Goal: Task Accomplishment & Management: Use online tool/utility

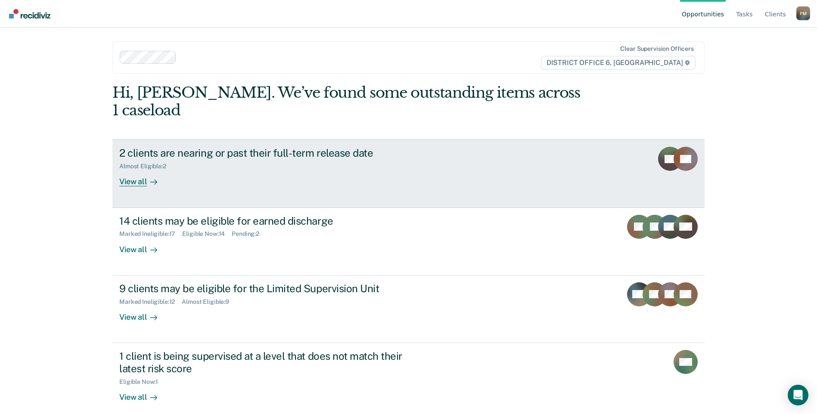
click at [150, 177] on div at bounding box center [152, 182] width 10 height 10
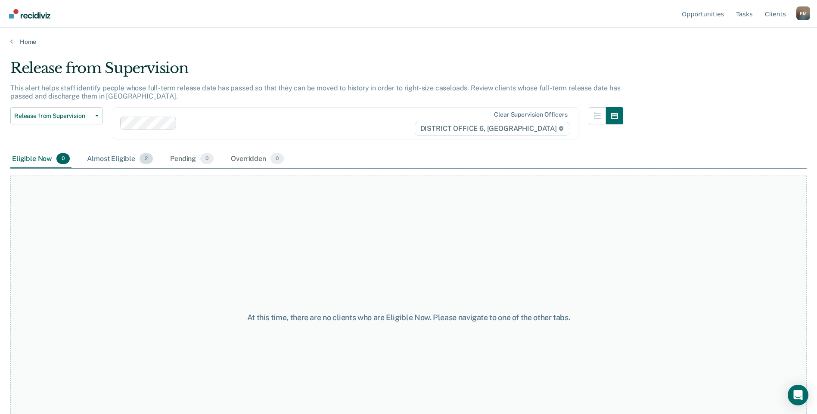
click at [112, 159] on div "Almost Eligible 2" at bounding box center [119, 159] width 69 height 19
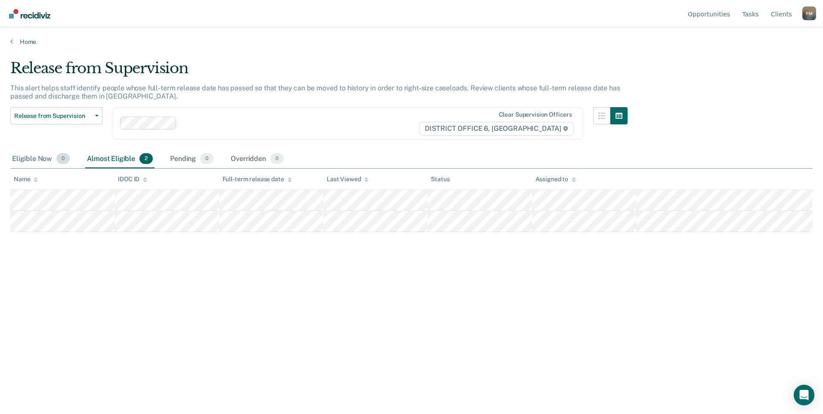
click at [41, 161] on div "Eligible Now 0" at bounding box center [40, 159] width 61 height 19
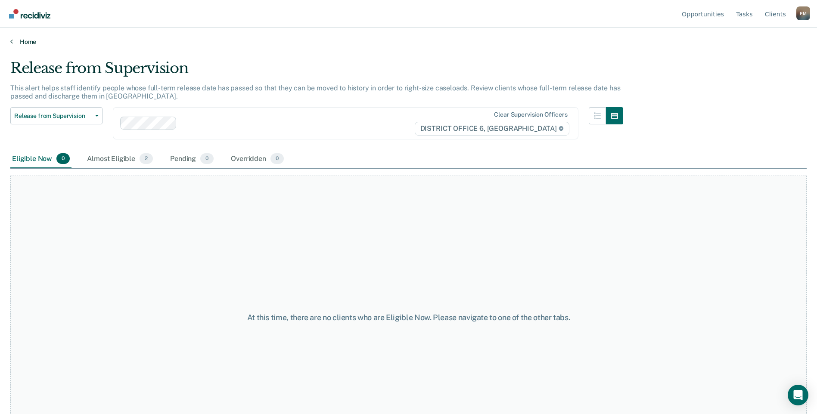
click at [12, 39] on icon at bounding box center [11, 41] width 3 height 7
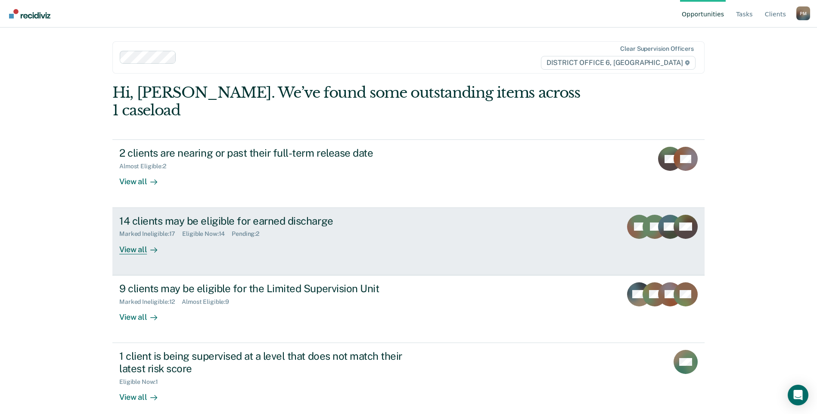
click at [140, 238] on div "View all" at bounding box center [143, 246] width 48 height 17
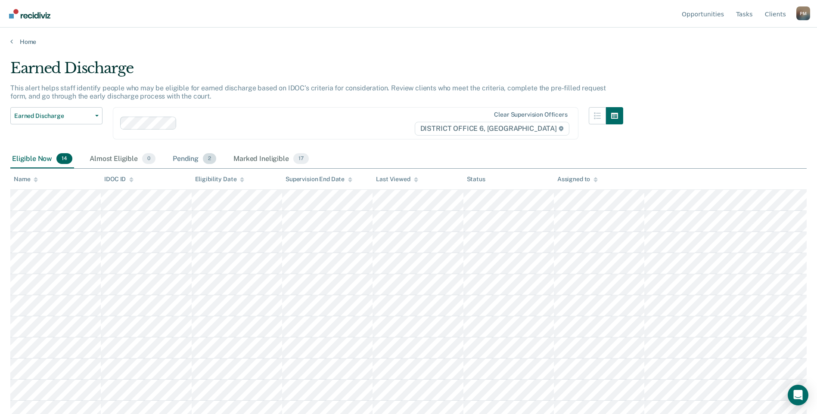
click at [189, 158] on div "Pending 2" at bounding box center [194, 159] width 47 height 19
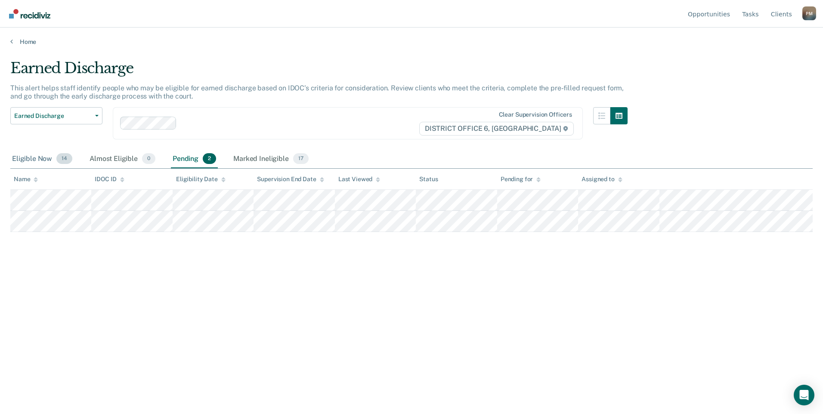
click at [40, 159] on div "Eligible Now 14" at bounding box center [42, 159] width 64 height 19
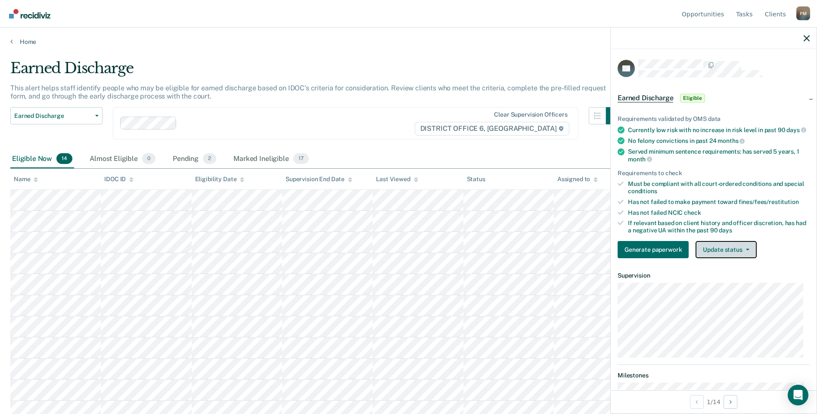
click at [704, 256] on button "Update status" at bounding box center [725, 249] width 61 height 17
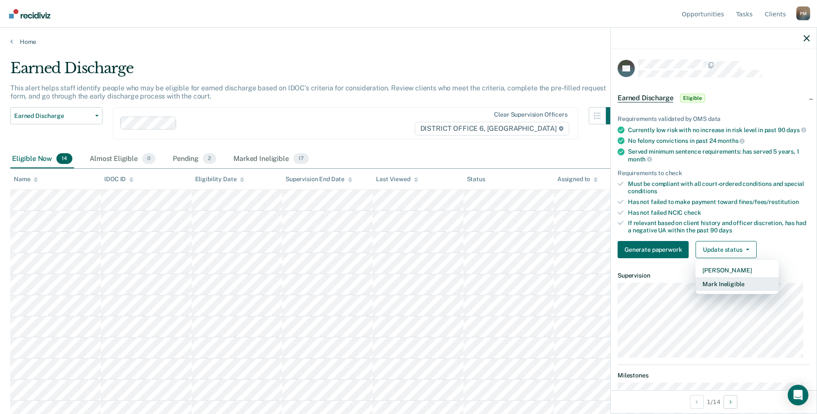
click at [718, 291] on button "Mark Ineligible" at bounding box center [736, 284] width 83 height 14
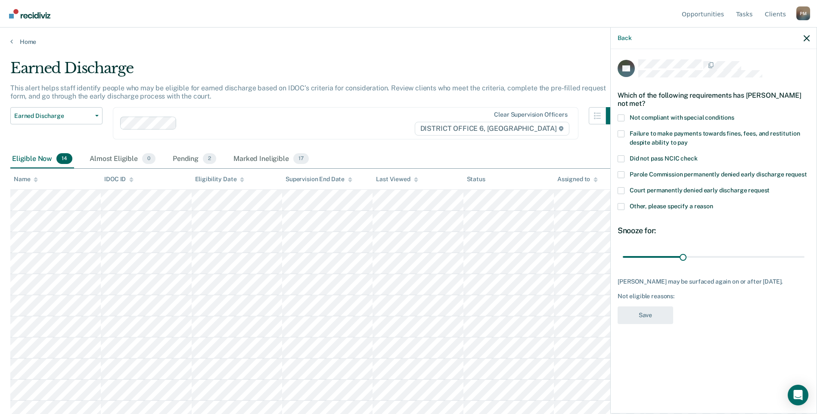
click at [620, 209] on span at bounding box center [620, 206] width 7 height 7
click at [713, 203] on input "Other, please specify a reason" at bounding box center [713, 203] width 0 height 0
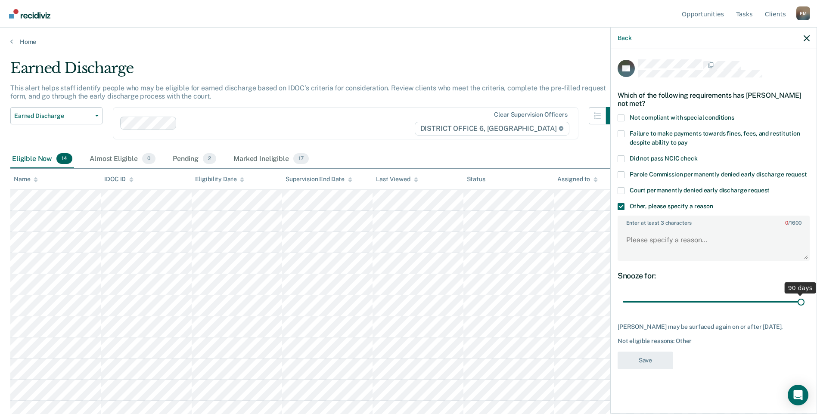
drag, startPoint x: 681, startPoint y: 301, endPoint x: 704, endPoint y: 251, distance: 55.3
type input "90"
click at [804, 310] on input "range" at bounding box center [714, 301] width 182 height 15
click at [641, 240] on textarea "Enter at least 3 characters 0 / 1600" at bounding box center [713, 244] width 190 height 32
drag, startPoint x: 738, startPoint y: 240, endPoint x: 626, endPoint y: 245, distance: 112.5
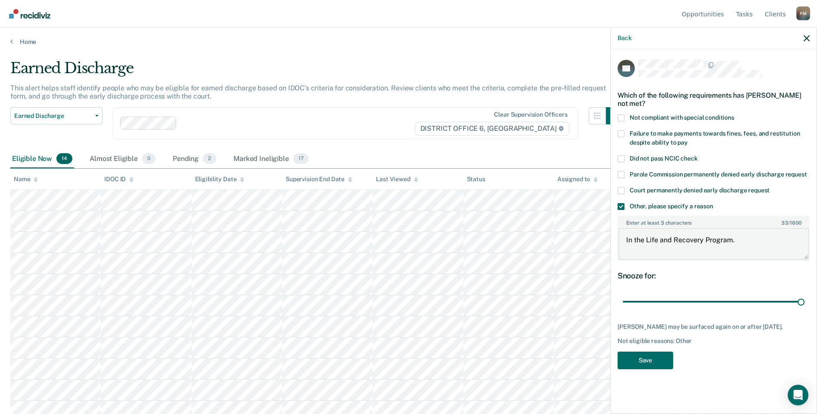
click at [626, 245] on textarea "In the Life and Recovery Program." at bounding box center [713, 244] width 190 height 32
type textarea "In the Life and Recovery Program."
click at [653, 362] on button "Save" at bounding box center [645, 361] width 56 height 18
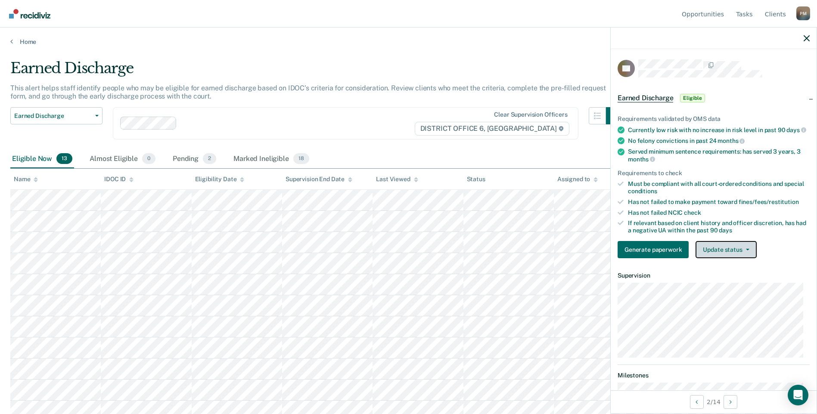
click at [727, 255] on button "Update status" at bounding box center [725, 249] width 61 height 17
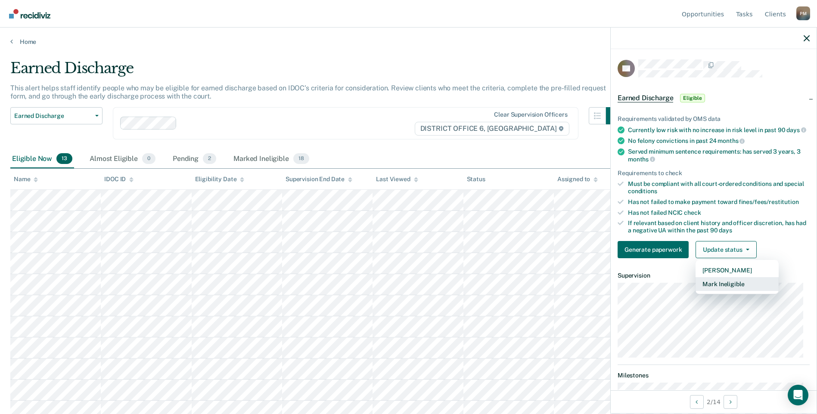
click at [734, 291] on button "Mark Ineligible" at bounding box center [736, 284] width 83 height 14
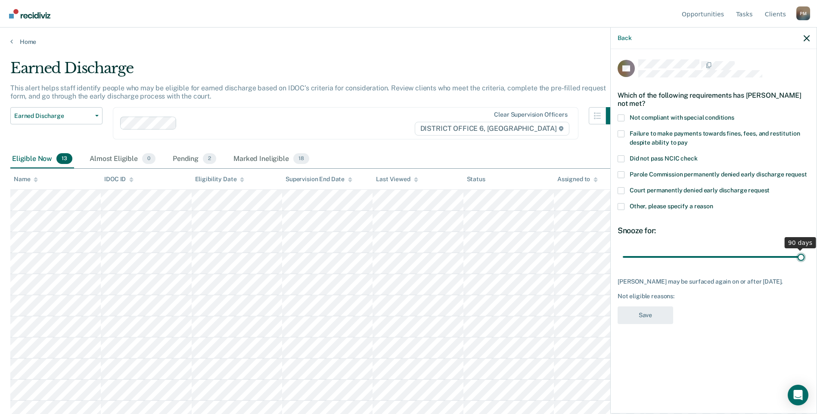
drag, startPoint x: 684, startPoint y: 257, endPoint x: 814, endPoint y: 263, distance: 130.2
type input "90"
click at [804, 263] on input "range" at bounding box center [714, 256] width 182 height 15
click at [621, 204] on span at bounding box center [620, 206] width 7 height 7
click at [713, 203] on input "Other, please specify a reason" at bounding box center [713, 203] width 0 height 0
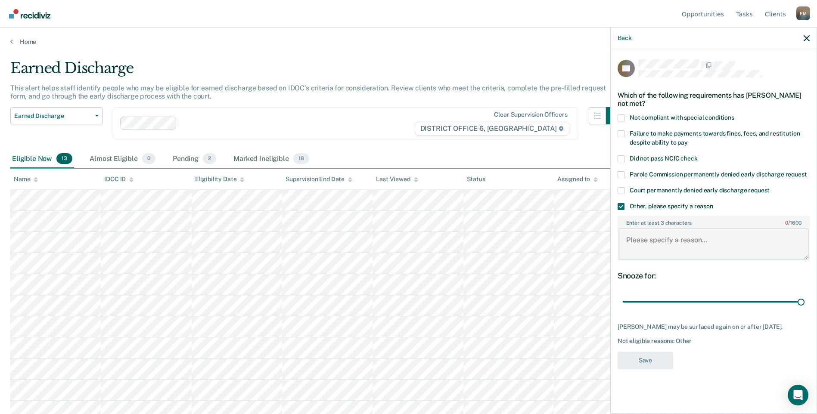
click at [648, 247] on textarea "Enter at least 3 characters 0 / 1600" at bounding box center [713, 244] width 190 height 32
type textarea "Owes on fines"
click at [648, 359] on button "Save" at bounding box center [645, 361] width 56 height 18
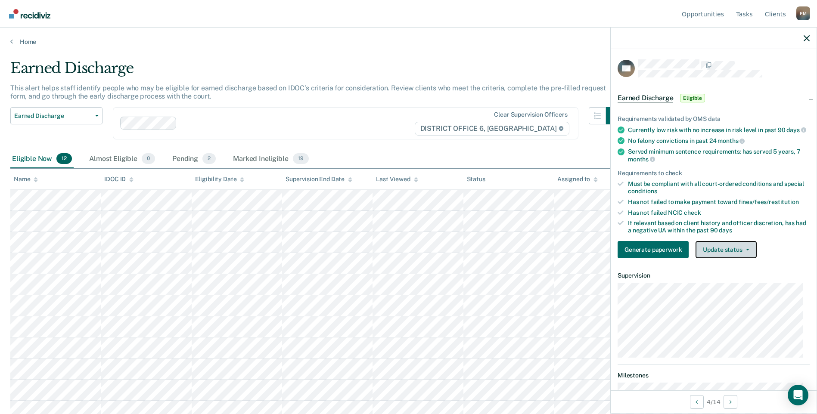
click at [723, 258] on button "Update status" at bounding box center [725, 249] width 61 height 17
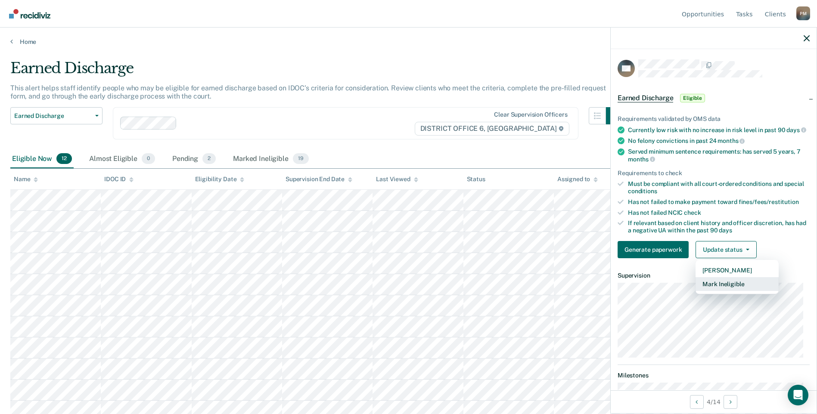
click at [729, 291] on button "Mark Ineligible" at bounding box center [736, 284] width 83 height 14
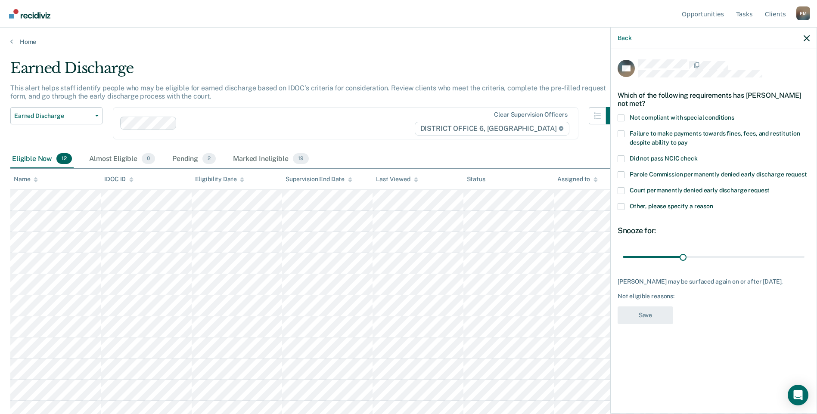
click at [620, 205] on span at bounding box center [620, 206] width 7 height 7
click at [713, 203] on input "Other, please specify a reason" at bounding box center [713, 203] width 0 height 0
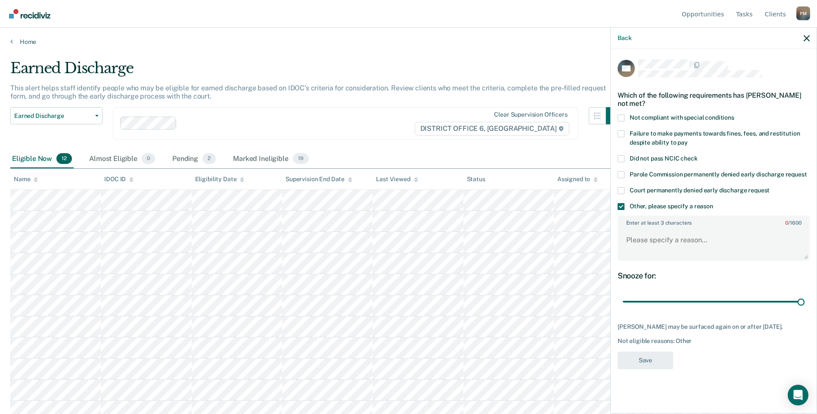
drag, startPoint x: 685, startPoint y: 300, endPoint x: 613, endPoint y: 238, distance: 94.6
type input "90"
click at [804, 304] on input "range" at bounding box center [714, 301] width 182 height 15
click at [645, 244] on textarea "Enter at least 3 characters 0 / 1600" at bounding box center [713, 244] width 190 height 32
type textarea "N"
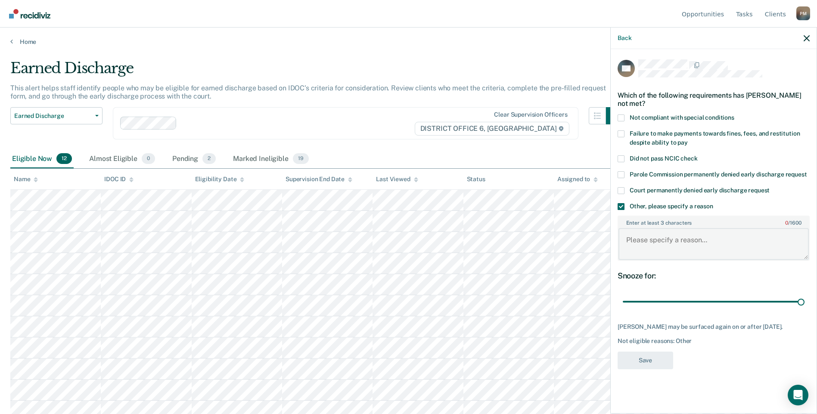
paste textarea "In the Life and Recovery Program."
type textarea "In the Life and Recovery Program. Was sanctioned for drinking this past year."
click at [649, 363] on button "Save" at bounding box center [645, 361] width 56 height 18
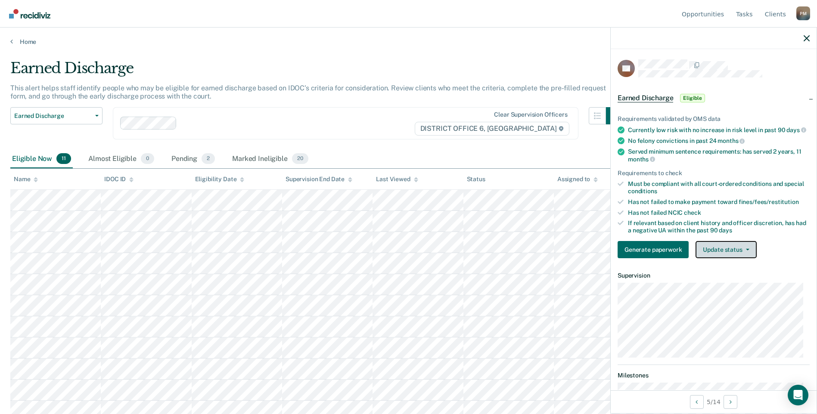
click at [747, 253] on button "Update status" at bounding box center [725, 249] width 61 height 17
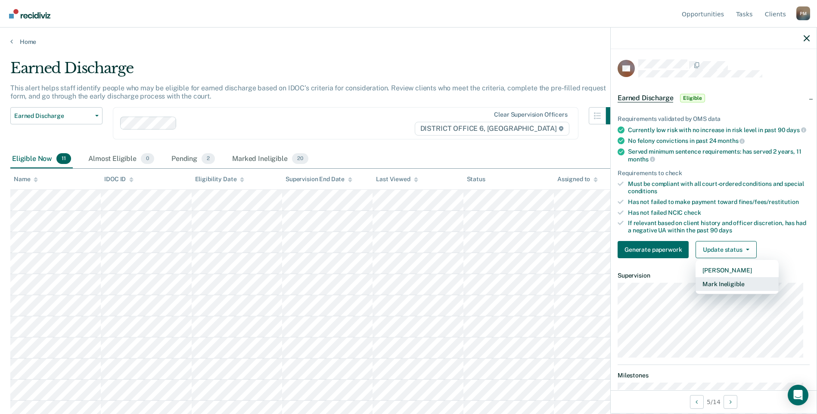
click at [747, 288] on button "Mark Ineligible" at bounding box center [736, 284] width 83 height 14
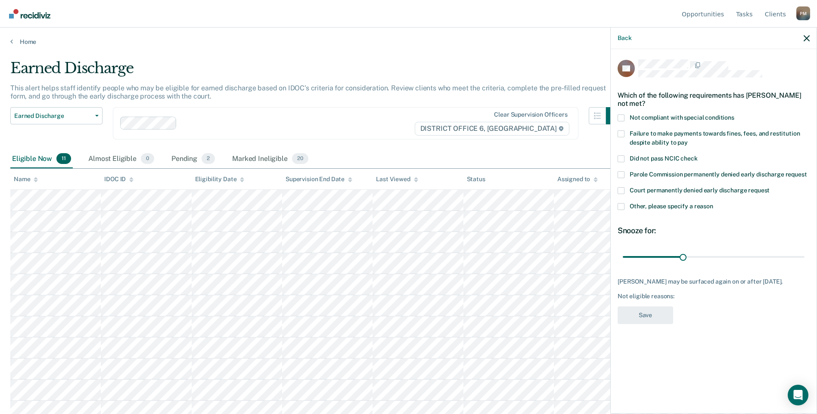
click at [620, 205] on span at bounding box center [620, 206] width 7 height 7
click at [713, 203] on input "Other, please specify a reason" at bounding box center [713, 203] width 0 height 0
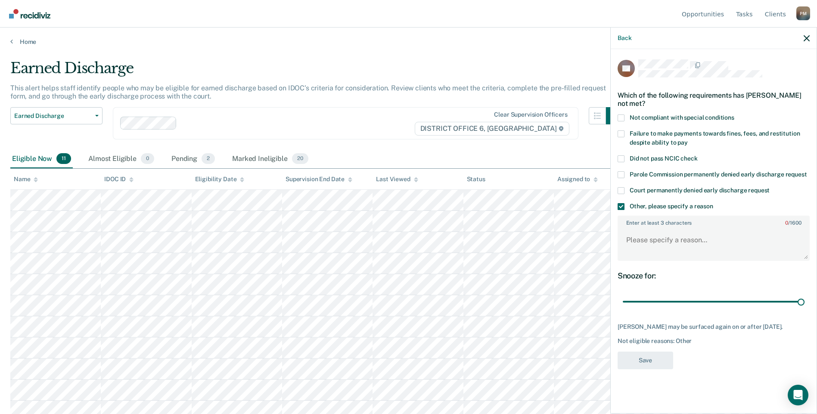
drag, startPoint x: 681, startPoint y: 302, endPoint x: 617, endPoint y: 240, distance: 89.5
type input "90"
click at [804, 294] on input "range" at bounding box center [714, 301] width 182 height 15
click at [645, 235] on textarea "Enter at least 3 characters 0 / 1600" at bounding box center [713, 244] width 190 height 32
type textarea "[PERSON_NAME] on his cos."
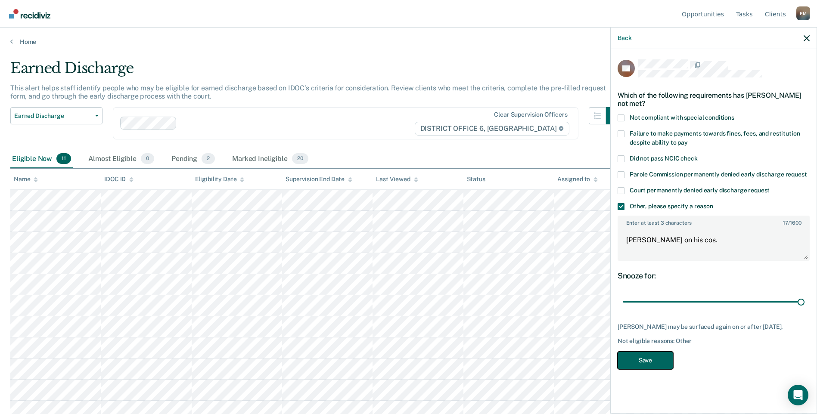
click at [650, 363] on button "Save" at bounding box center [645, 361] width 56 height 18
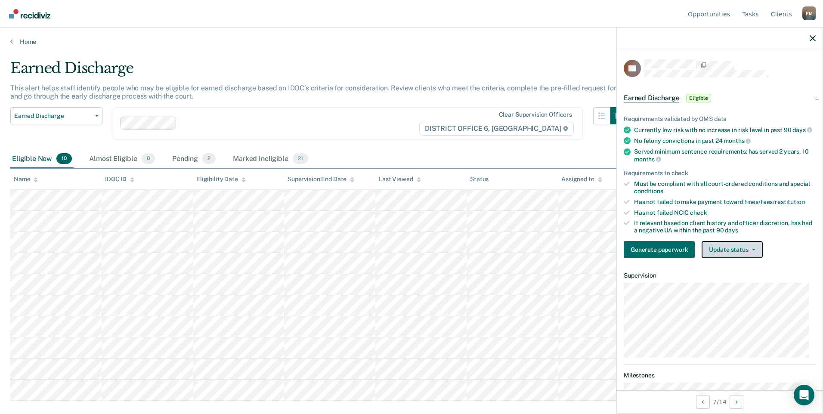
click at [720, 258] on button "Update status" at bounding box center [732, 249] width 61 height 17
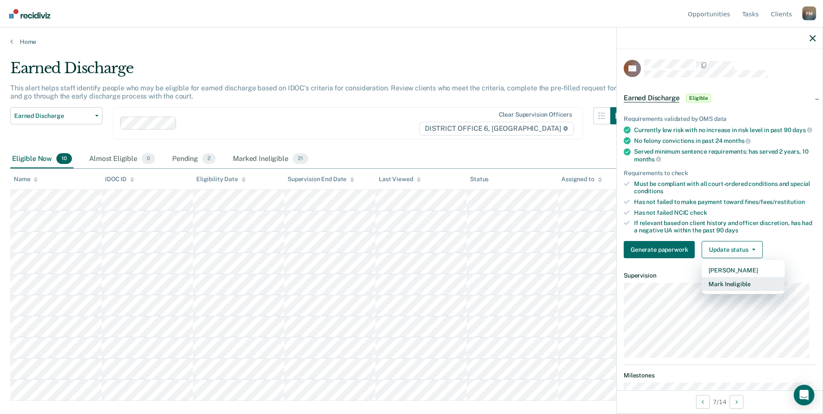
click at [721, 291] on button "Mark Ineligible" at bounding box center [743, 284] width 83 height 14
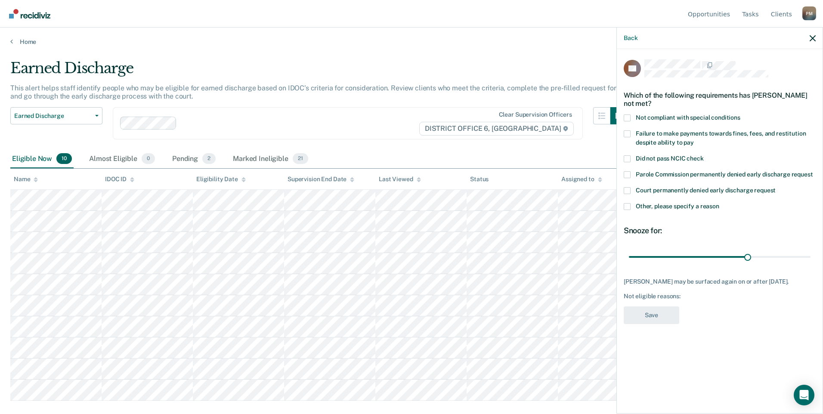
click at [626, 207] on span at bounding box center [627, 206] width 7 height 7
click at [719, 203] on input "Other, please specify a reason" at bounding box center [719, 203] width 0 height 0
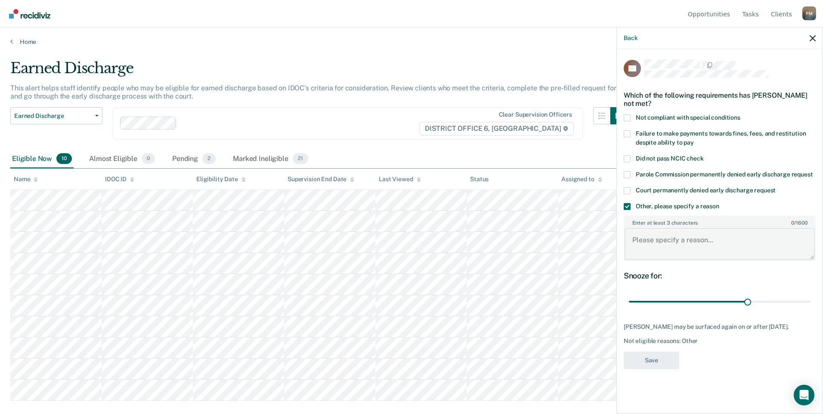
click at [663, 243] on textarea "Enter at least 3 characters 0 / 1600" at bounding box center [720, 244] width 190 height 32
type textarea "Owes on cos"
drag, startPoint x: 746, startPoint y: 300, endPoint x: 855, endPoint y: 308, distance: 110.1
type input "45"
click at [811, 308] on input "range" at bounding box center [720, 301] width 182 height 15
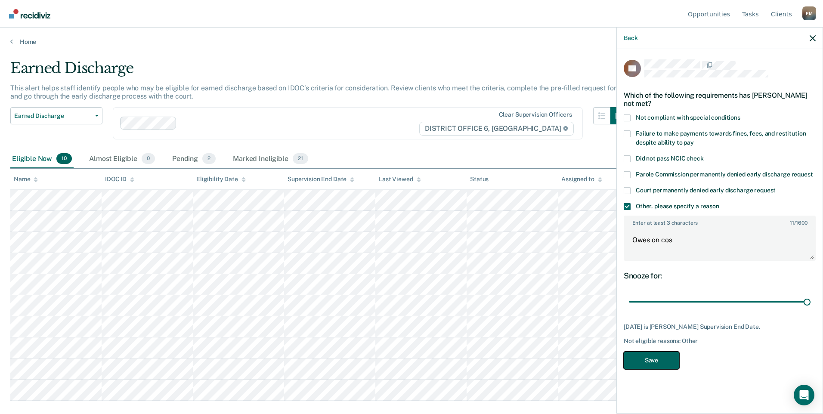
click at [648, 360] on button "Save" at bounding box center [652, 361] width 56 height 18
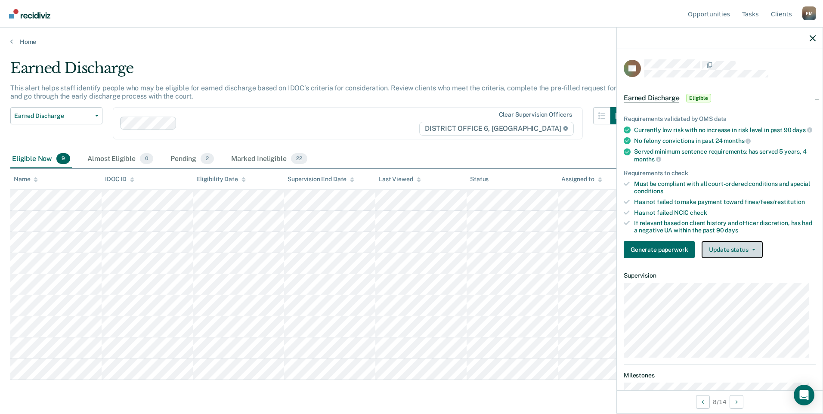
click at [743, 258] on button "Update status" at bounding box center [732, 249] width 61 height 17
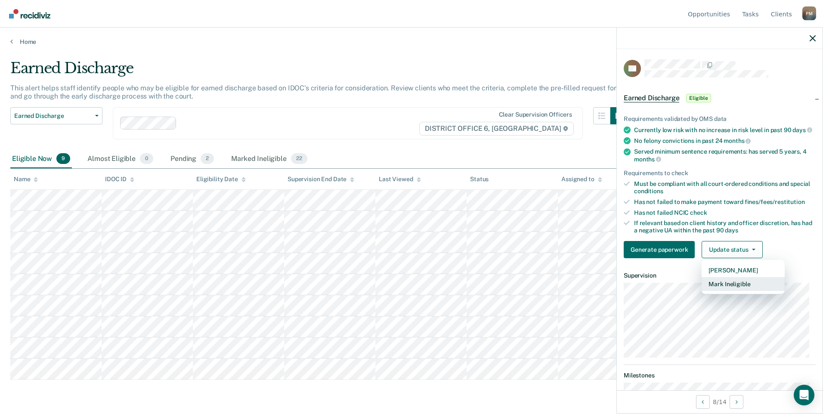
click at [738, 291] on button "Mark Ineligible" at bounding box center [743, 284] width 83 height 14
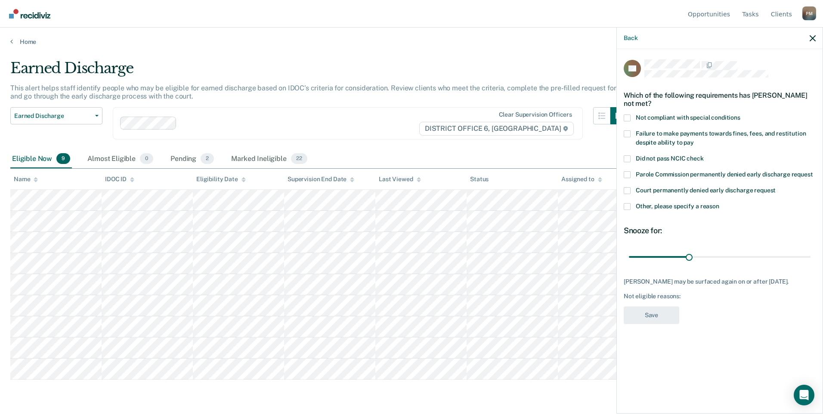
click at [629, 207] on span at bounding box center [627, 206] width 7 height 7
click at [719, 203] on input "Other, please specify a reason" at bounding box center [719, 203] width 0 height 0
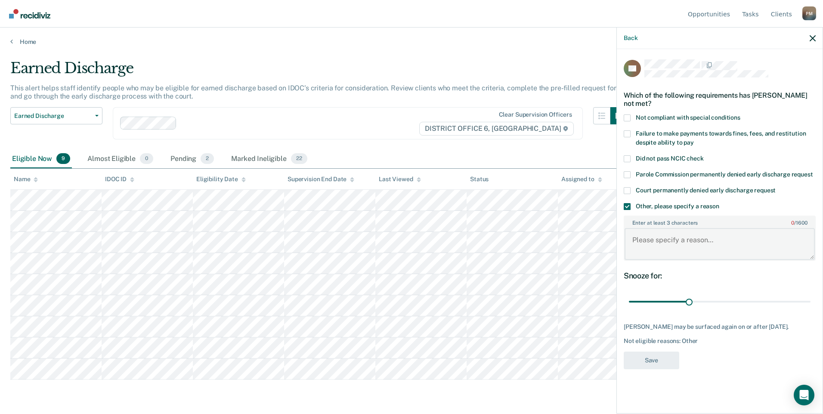
paste textarea "In the Life and Recovery Program."
type textarea "In the Life and Recovery Program."
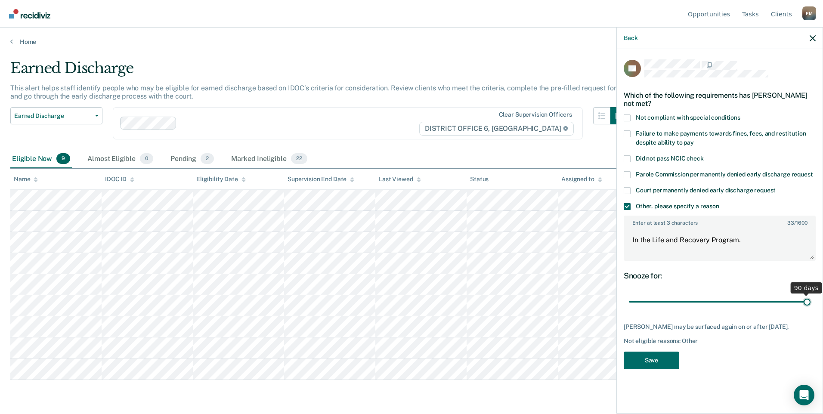
drag, startPoint x: 690, startPoint y: 301, endPoint x: 841, endPoint y: 300, distance: 151.5
type input "90"
click at [811, 300] on input "range" at bounding box center [720, 301] width 182 height 15
click at [651, 353] on button "Save" at bounding box center [652, 361] width 56 height 18
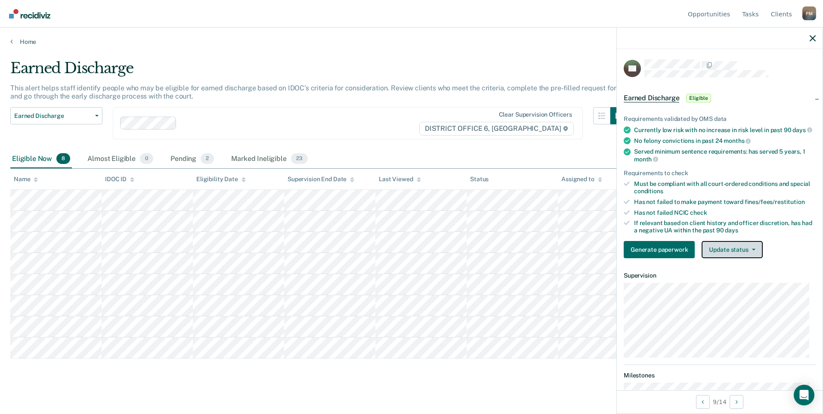
click at [735, 253] on button "Update status" at bounding box center [732, 249] width 61 height 17
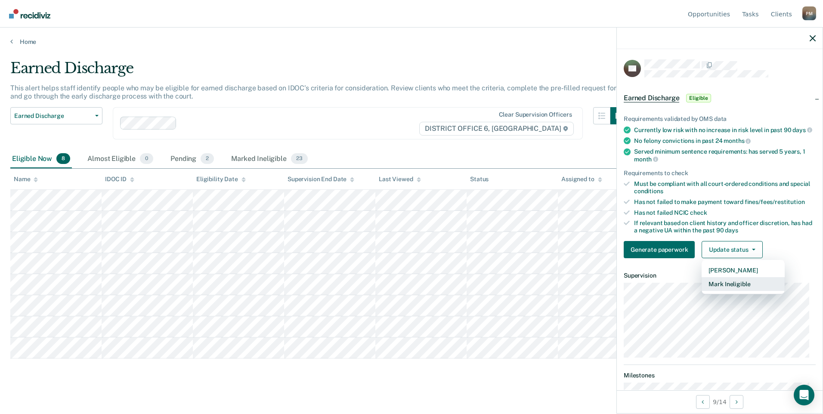
click at [740, 291] on button "Mark Ineligible" at bounding box center [743, 284] width 83 height 14
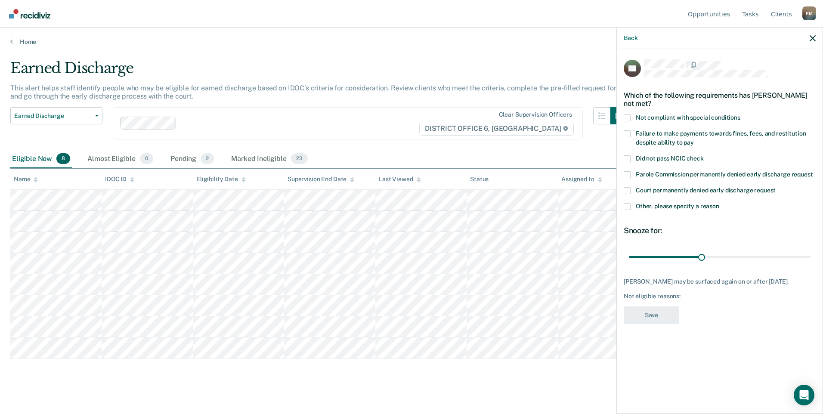
click at [629, 205] on span at bounding box center [627, 206] width 7 height 7
click at [719, 203] on input "Other, please specify a reason" at bounding box center [719, 203] width 0 height 0
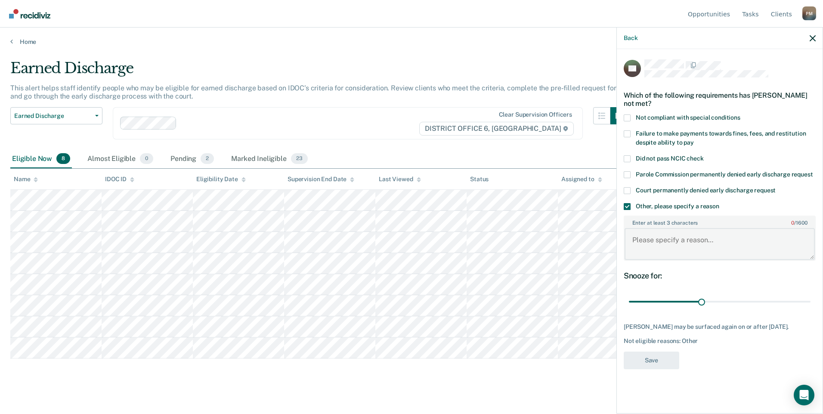
paste textarea "In the Life and Recovery Program."
type textarea "In the Life and Recovery Program."
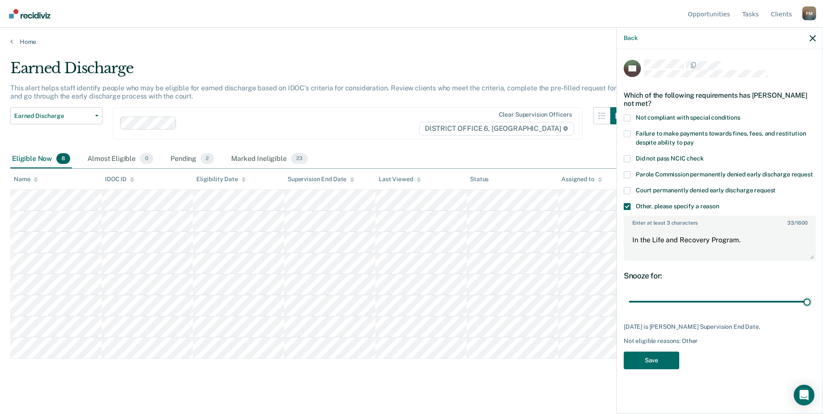
drag, startPoint x: 702, startPoint y: 300, endPoint x: 718, endPoint y: 323, distance: 27.9
type input "74"
click at [811, 308] on input "range" at bounding box center [720, 301] width 182 height 15
click at [674, 357] on button "Save" at bounding box center [652, 361] width 56 height 18
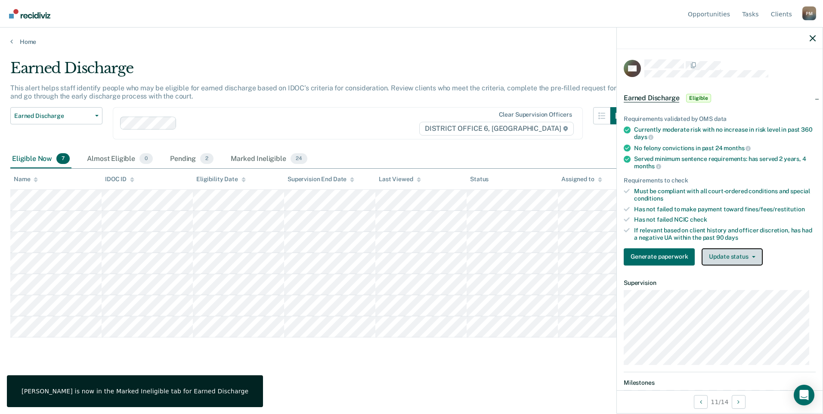
click at [711, 252] on button "Update status" at bounding box center [732, 256] width 61 height 17
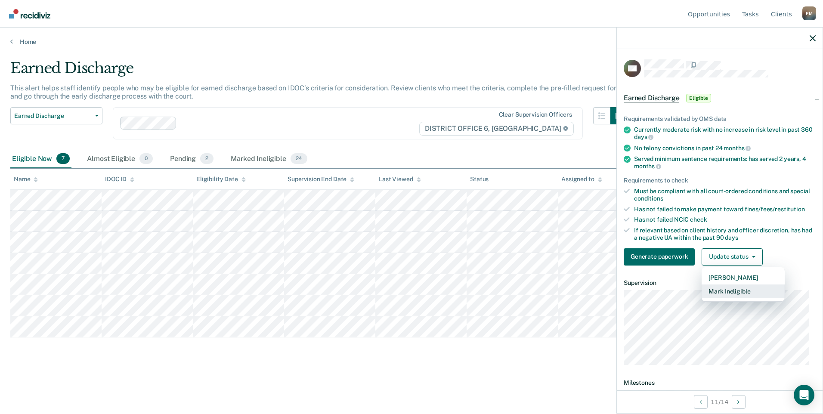
click at [727, 287] on button "Mark Ineligible" at bounding box center [743, 292] width 83 height 14
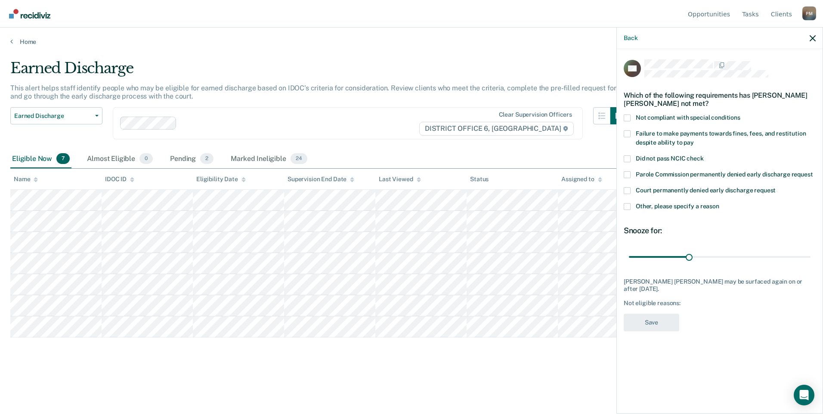
click at [629, 205] on span at bounding box center [627, 206] width 7 height 7
click at [719, 203] on input "Other, please specify a reason" at bounding box center [719, 203] width 0 height 0
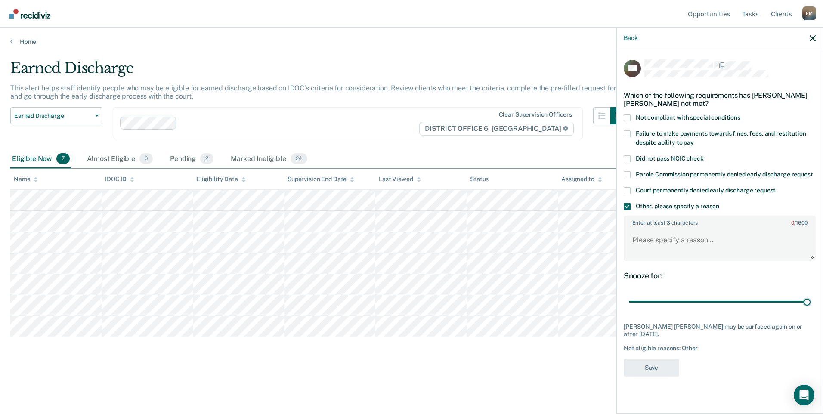
drag, startPoint x: 691, startPoint y: 300, endPoint x: 695, endPoint y: 249, distance: 50.9
type input "90"
click at [811, 297] on input "range" at bounding box center [720, 301] width 182 height 15
click at [651, 235] on textarea "Enter at least 3 characters 0 / 1600" at bounding box center [720, 244] width 190 height 32
type textarea "In treatment. Has had several uses over the past year."
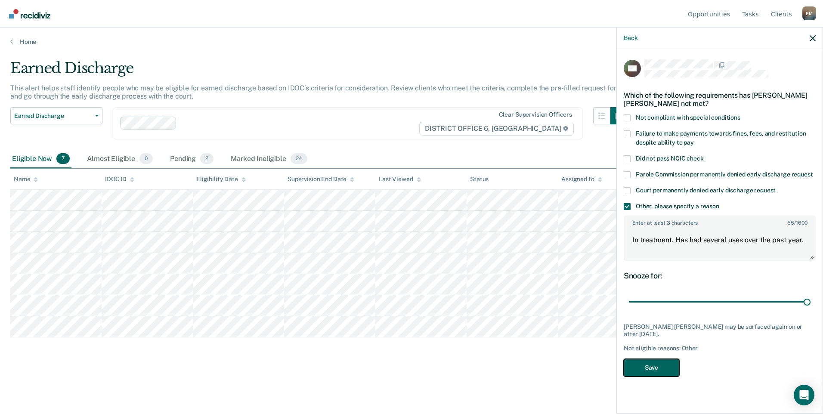
click at [660, 369] on button "Save" at bounding box center [652, 368] width 56 height 18
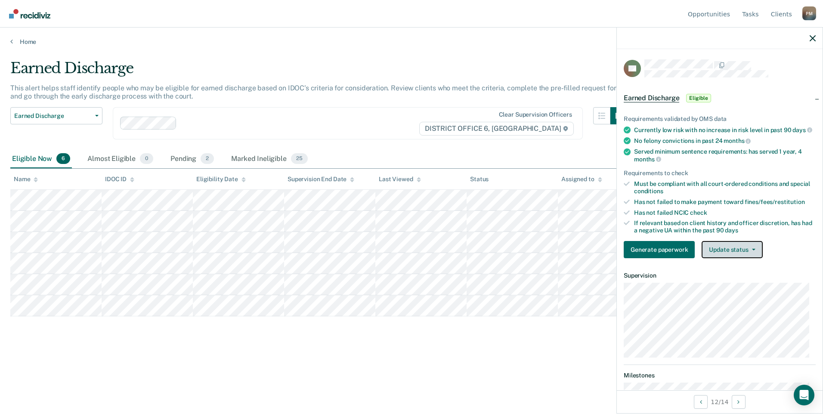
click at [741, 258] on button "Update status" at bounding box center [732, 249] width 61 height 17
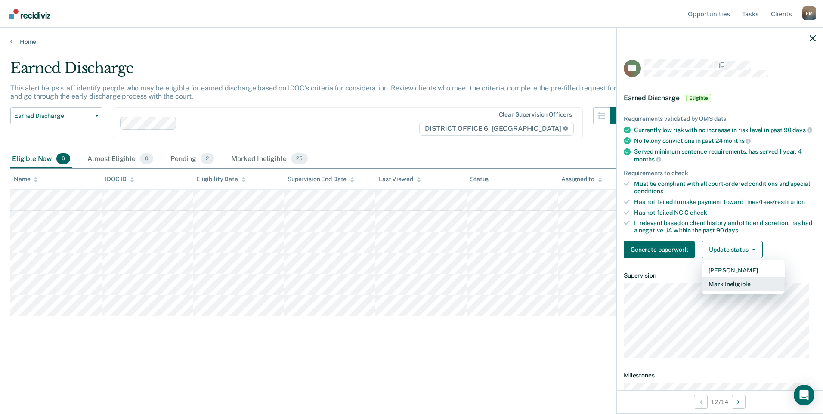
click at [746, 288] on button "Mark Ineligible" at bounding box center [743, 284] width 83 height 14
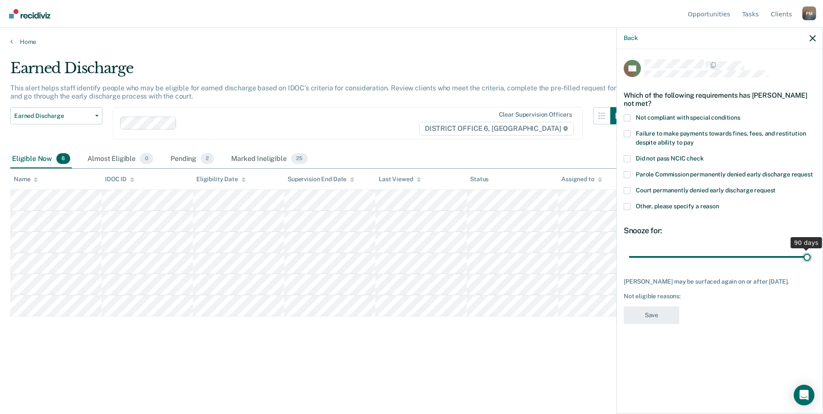
drag, startPoint x: 690, startPoint y: 256, endPoint x: 884, endPoint y: 272, distance: 194.8
type input "90"
click at [811, 264] on input "range" at bounding box center [720, 256] width 182 height 15
click at [627, 206] on span at bounding box center [627, 206] width 7 height 7
click at [719, 203] on input "Other, please specify a reason" at bounding box center [719, 203] width 0 height 0
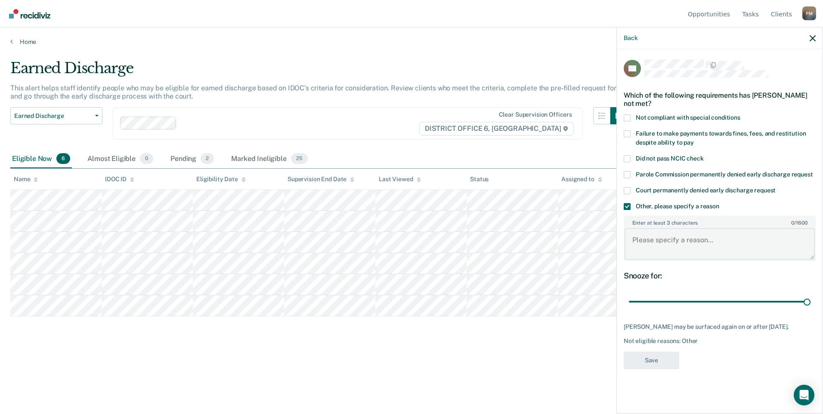
paste textarea "In the Life and Recovery Program."
type textarea "In the Life and Recovery Program."
drag, startPoint x: 654, startPoint y: 357, endPoint x: 649, endPoint y: 353, distance: 7.3
click at [654, 357] on button "Save" at bounding box center [652, 361] width 56 height 18
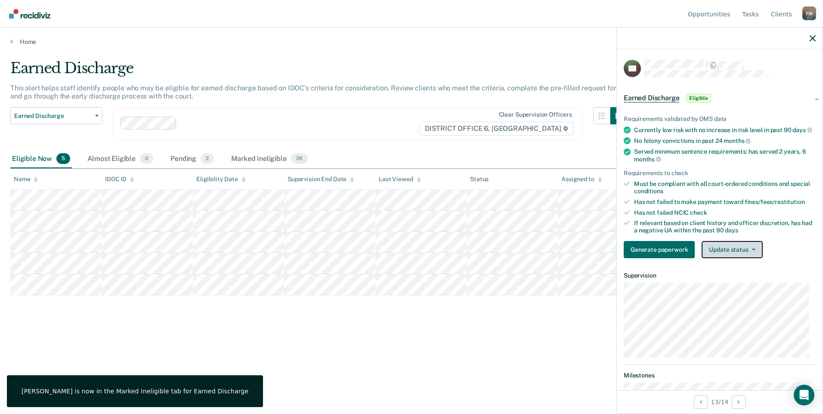
click at [733, 251] on button "Update status" at bounding box center [732, 249] width 61 height 17
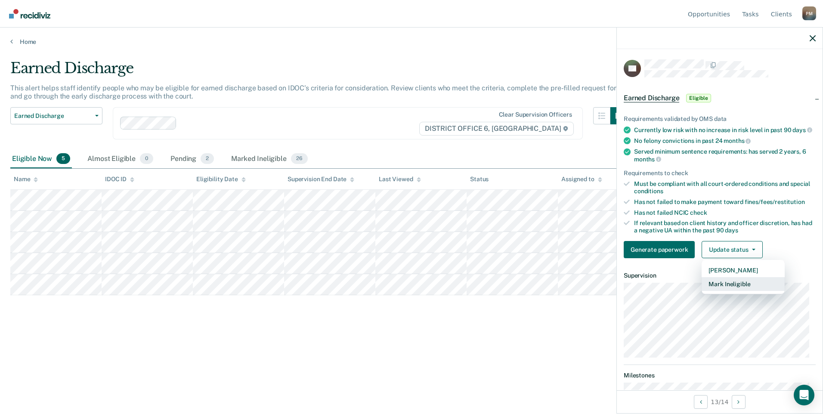
click at [734, 291] on button "Mark Ineligible" at bounding box center [743, 284] width 83 height 14
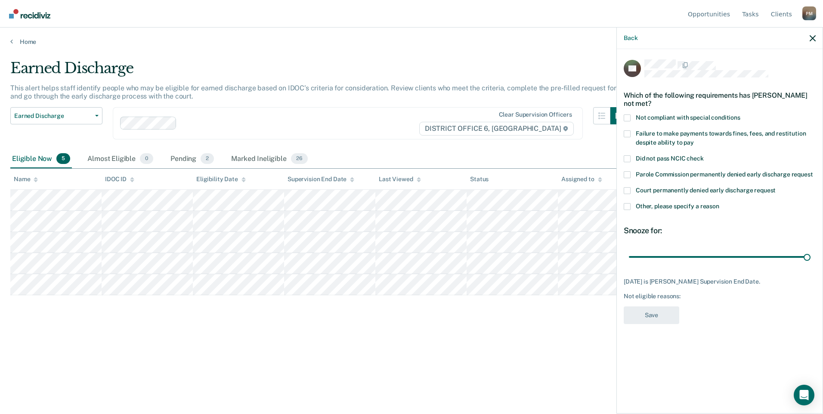
click at [626, 203] on span at bounding box center [627, 206] width 7 height 7
click at [719, 203] on input "Other, please specify a reason" at bounding box center [719, 203] width 0 height 0
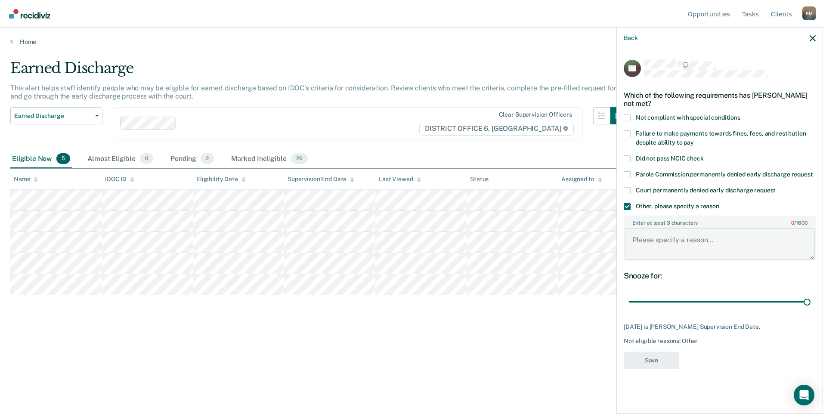
click at [652, 229] on textarea "Enter at least 3 characters 0 / 1600" at bounding box center [720, 244] width 190 height 32
type textarea "Working on community service."
click at [643, 352] on button "Save" at bounding box center [652, 361] width 56 height 18
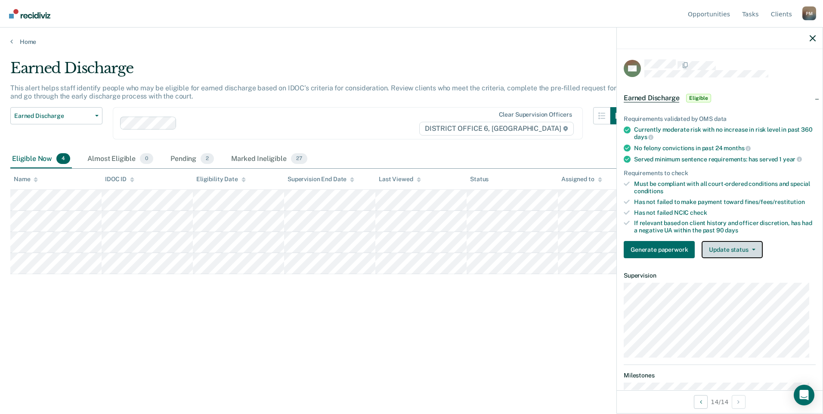
click at [749, 242] on button "Update status" at bounding box center [732, 249] width 61 height 17
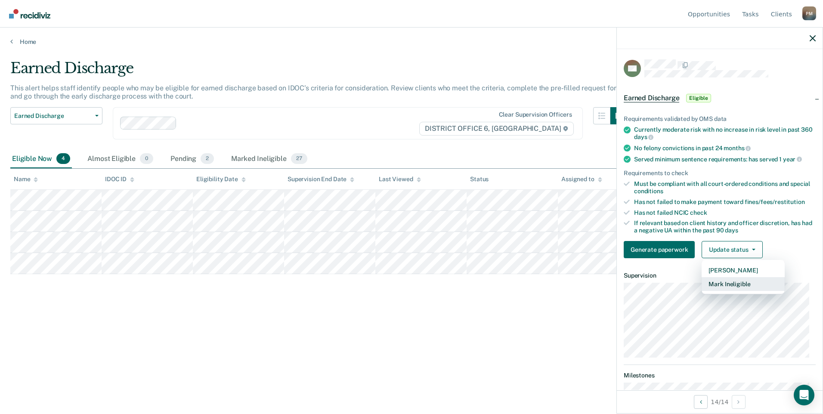
click at [753, 284] on button "Mark Ineligible" at bounding box center [743, 284] width 83 height 14
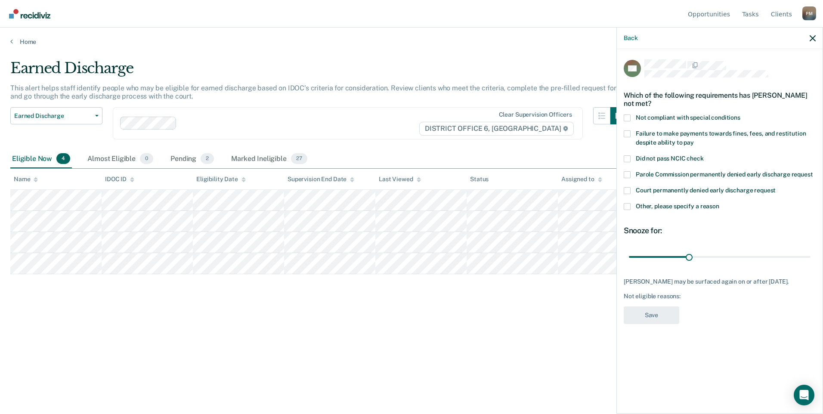
click at [628, 203] on span at bounding box center [627, 206] width 7 height 7
click at [719, 203] on input "Other, please specify a reason" at bounding box center [719, 203] width 0 height 0
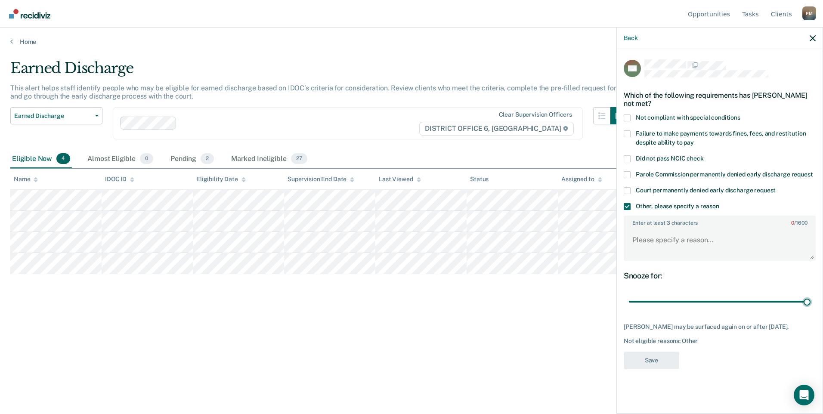
drag, startPoint x: 691, startPoint y: 301, endPoint x: 628, endPoint y: 235, distance: 90.4
type input "90"
click at [811, 294] on input "range" at bounding box center [720, 301] width 182 height 15
click at [647, 245] on textarea "Enter at least 3 characters 0 / 1600" at bounding box center [720, 244] width 190 height 32
type textarea "Had several relapses in the past year."
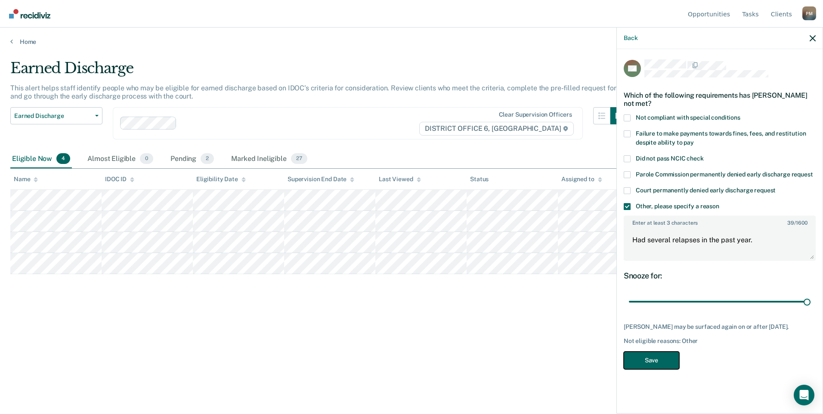
click at [649, 361] on button "Save" at bounding box center [652, 361] width 56 height 18
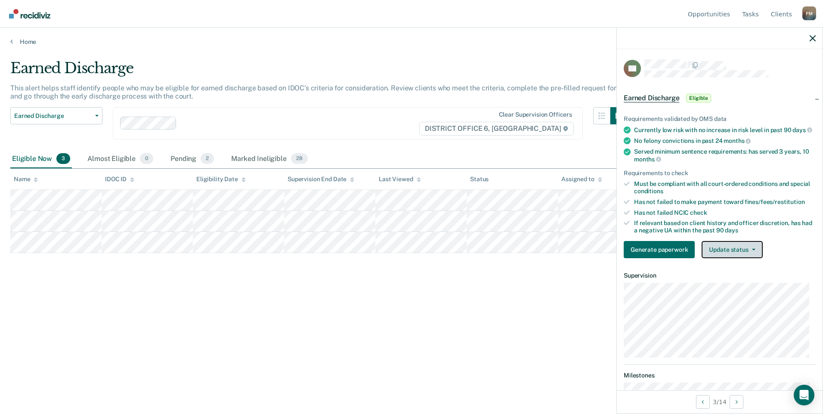
click at [737, 258] on button "Update status" at bounding box center [732, 249] width 61 height 17
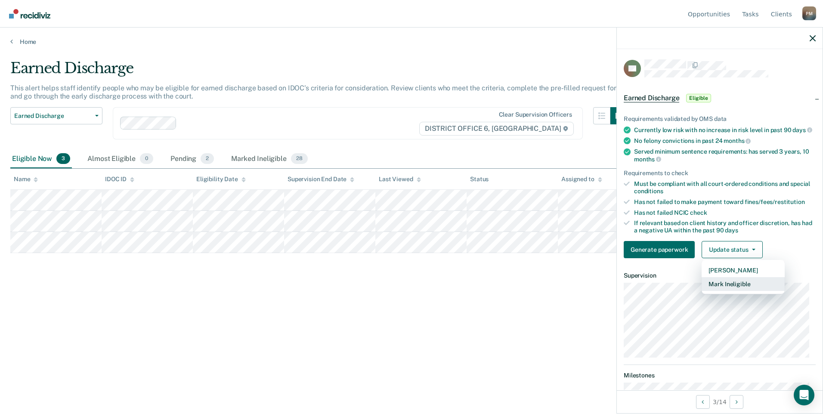
click at [727, 288] on button "Mark Ineligible" at bounding box center [743, 284] width 83 height 14
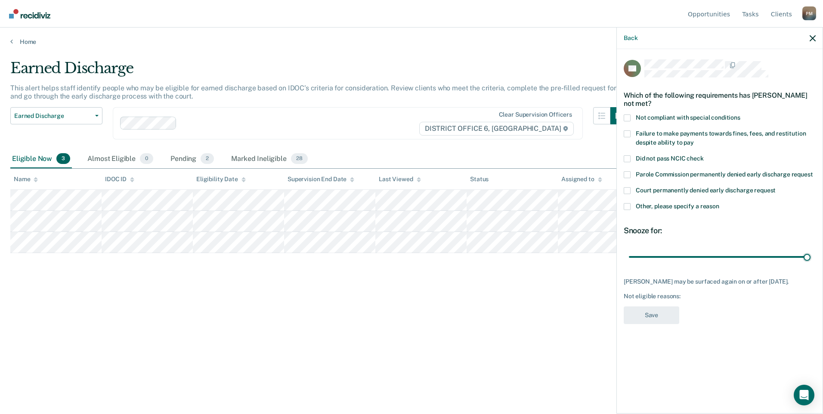
drag, startPoint x: 689, startPoint y: 257, endPoint x: 717, endPoint y: 243, distance: 31.4
type input "90"
click at [811, 262] on input "range" at bounding box center [720, 256] width 182 height 15
click at [628, 208] on span at bounding box center [627, 206] width 7 height 7
click at [719, 203] on input "Other, please specify a reason" at bounding box center [719, 203] width 0 height 0
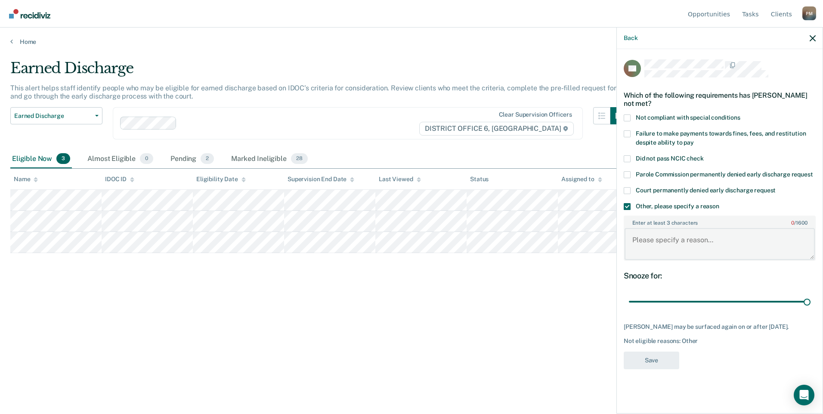
paste textarea "In the Life and Recovery Program."
type textarea "In the Life and Recovery Program."
click at [662, 366] on button "Save" at bounding box center [652, 361] width 56 height 18
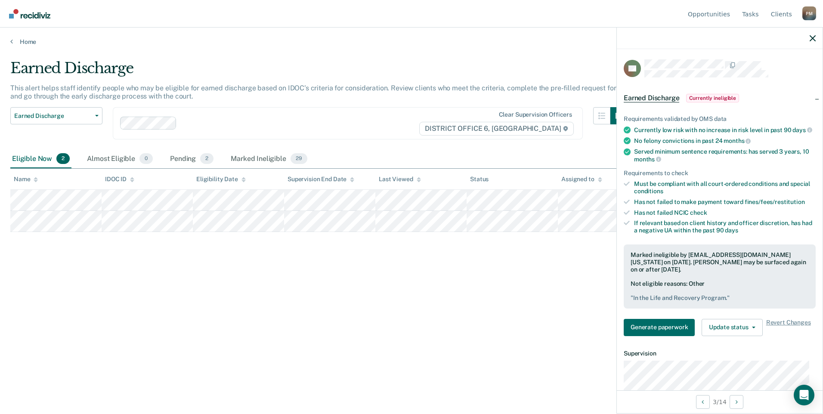
click at [813, 34] on div at bounding box center [720, 39] width 206 height 22
click at [817, 34] on div at bounding box center [720, 39] width 206 height 22
click at [814, 41] on icon "button" at bounding box center [813, 38] width 6 height 6
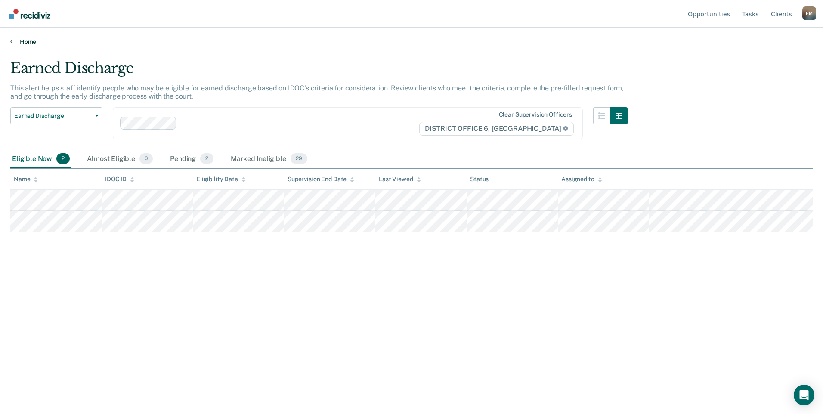
click at [13, 44] on link "Home" at bounding box center [411, 42] width 803 height 8
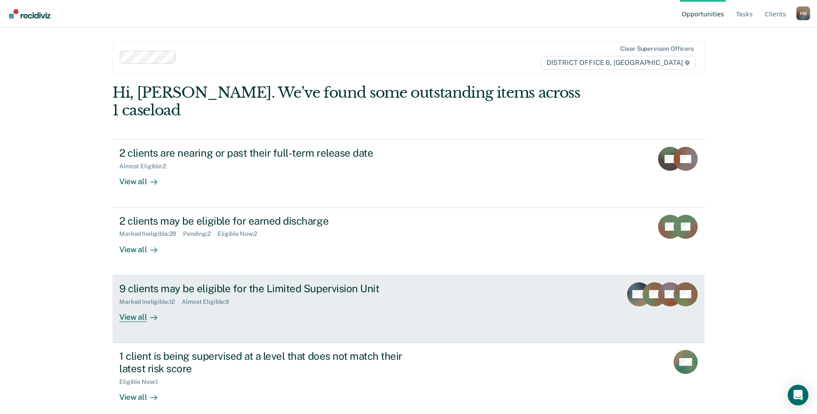
click at [133, 305] on div "View all" at bounding box center [143, 313] width 48 height 17
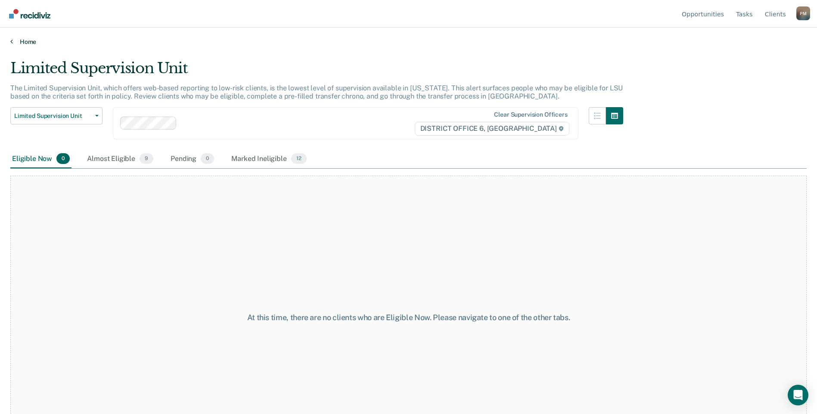
click at [14, 43] on link "Home" at bounding box center [408, 42] width 796 height 8
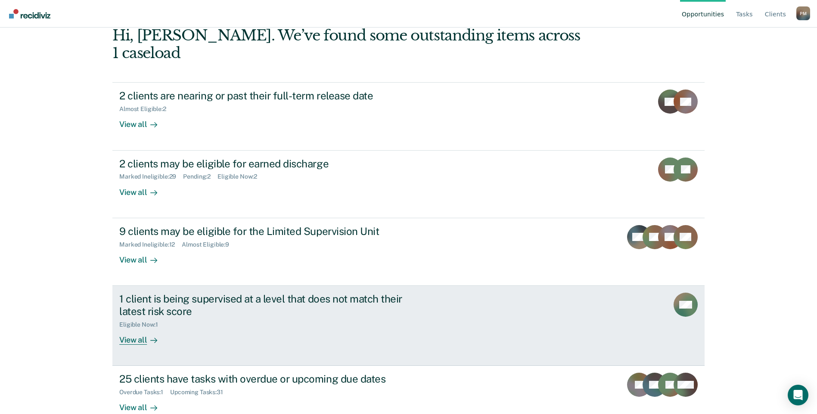
scroll to position [59, 0]
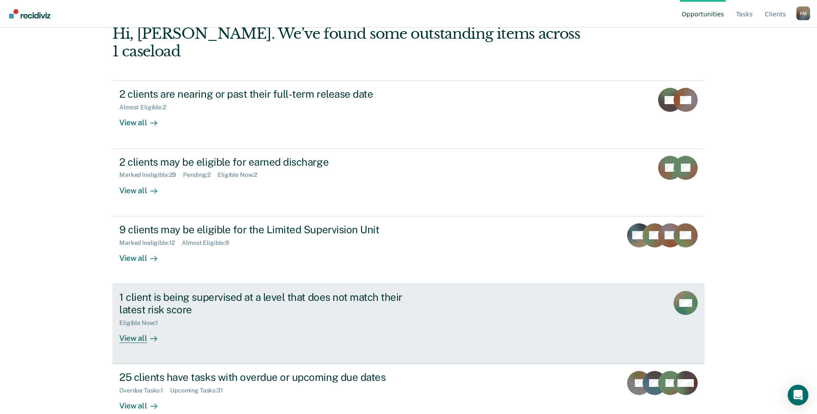
click at [126, 326] on div "View all" at bounding box center [143, 334] width 48 height 17
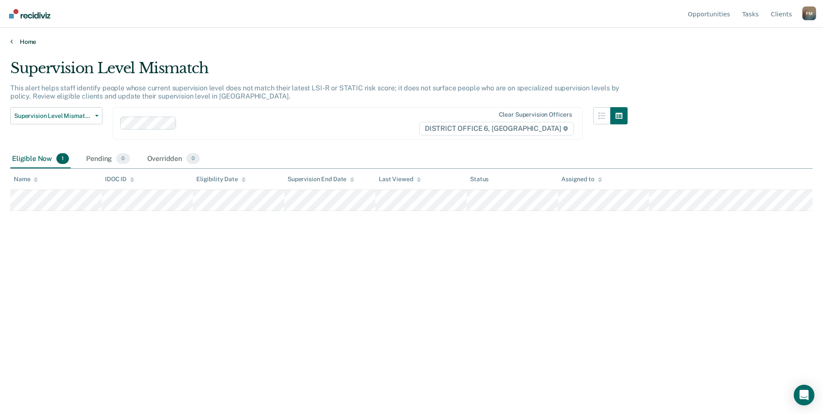
click at [13, 41] on link "Home" at bounding box center [411, 42] width 803 height 8
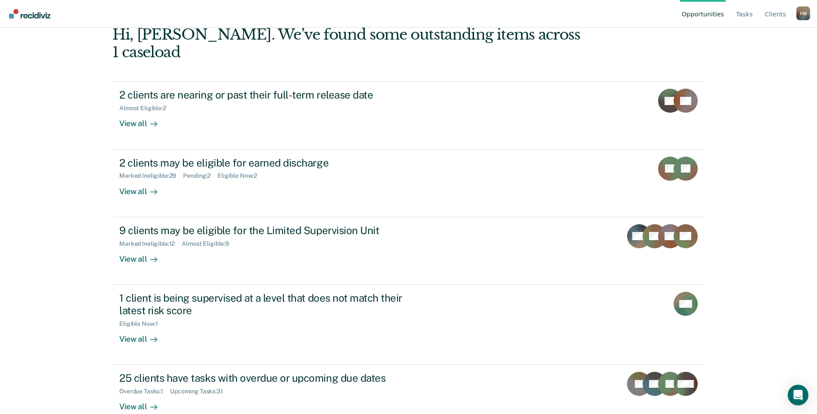
scroll to position [59, 0]
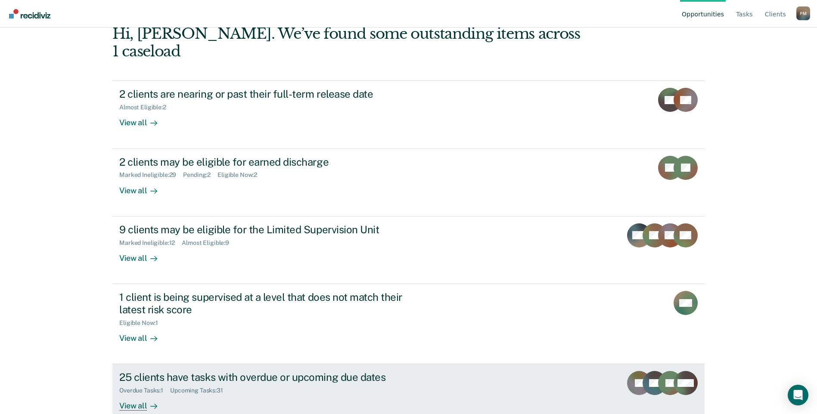
click at [141, 394] on div "View all" at bounding box center [143, 402] width 48 height 17
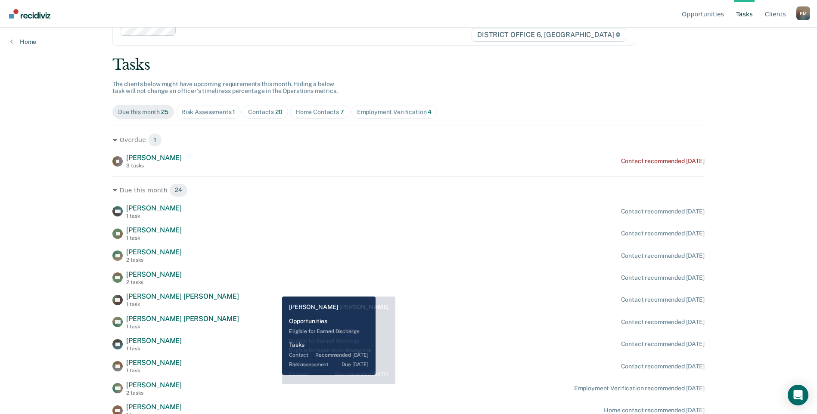
scroll to position [86, 0]
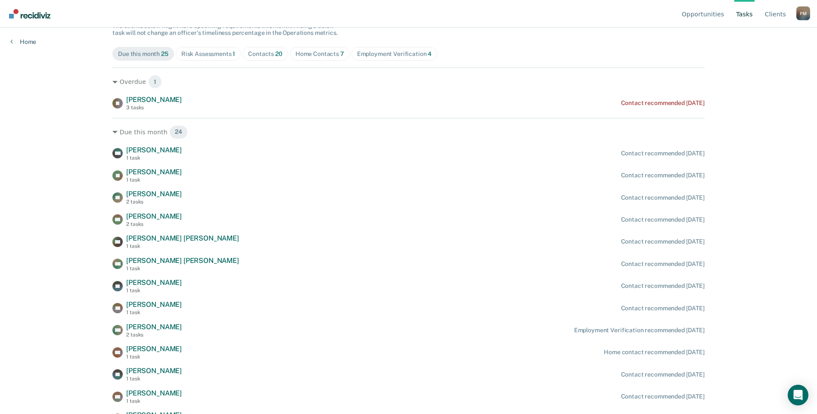
click at [212, 55] on div "Risk Assessments 1" at bounding box center [208, 53] width 54 height 7
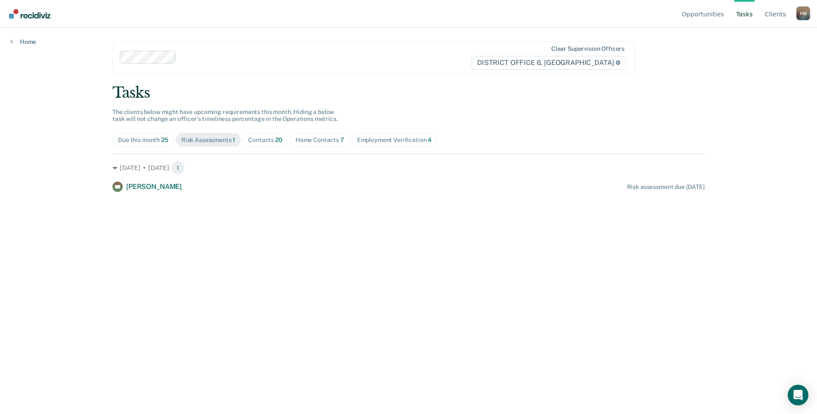
scroll to position [0, 0]
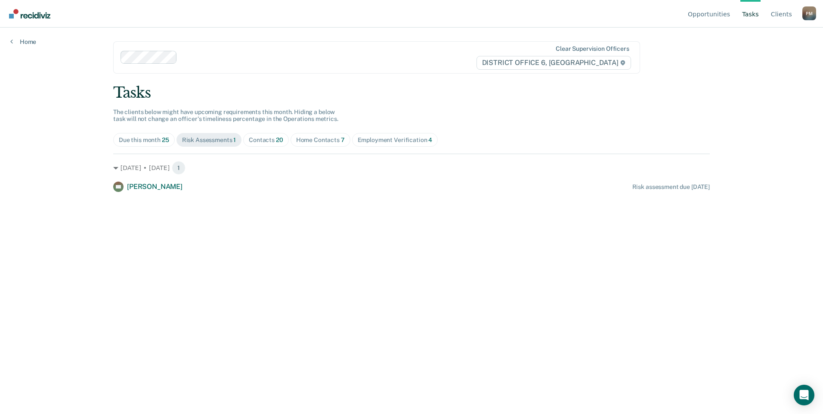
click at [277, 142] on span "20" at bounding box center [279, 139] width 7 height 7
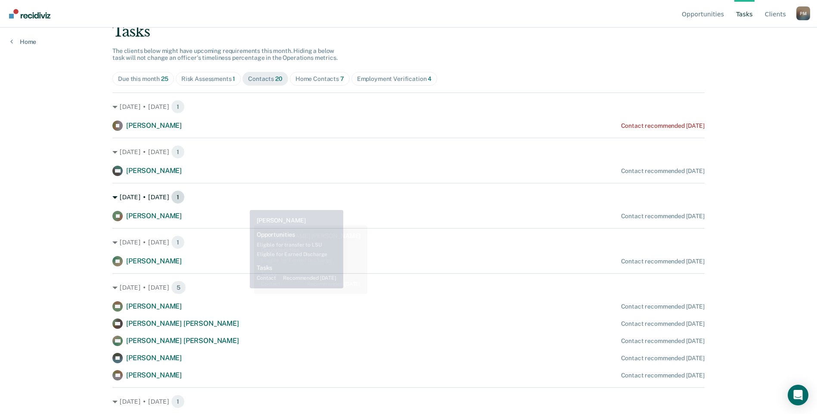
scroll to position [53, 0]
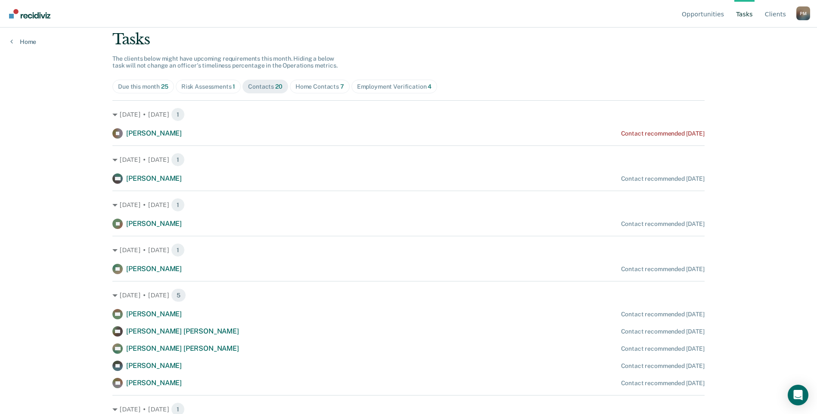
click at [340, 85] on span "7" at bounding box center [342, 86] width 4 height 7
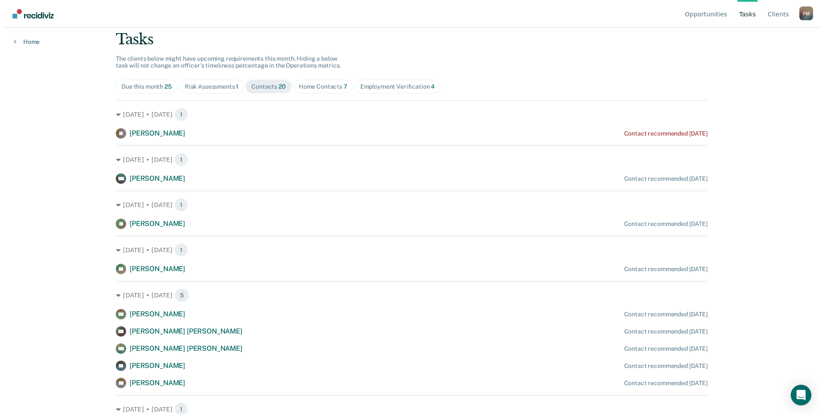
scroll to position [0, 0]
